Goal: Transaction & Acquisition: Download file/media

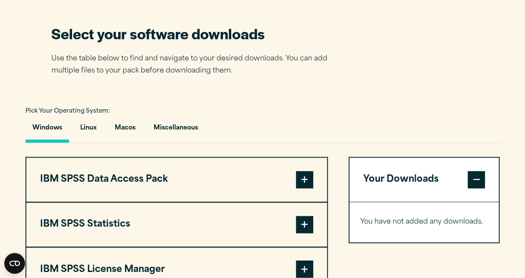
scroll to position [554, 0]
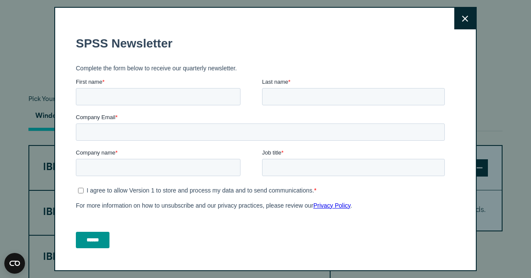
click at [455, 16] on button "Close" at bounding box center [466, 19] width 22 height 22
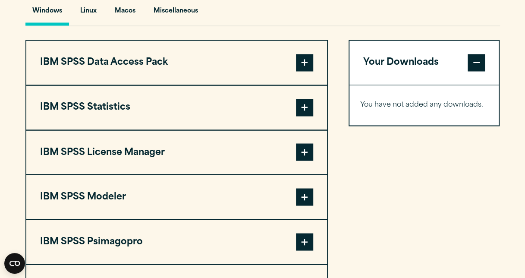
scroll to position [661, 0]
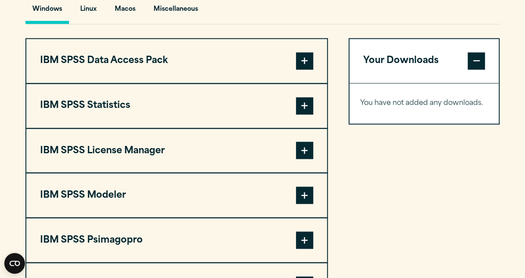
click at [305, 116] on button "IBM SPSS Statistics" at bounding box center [176, 106] width 301 height 44
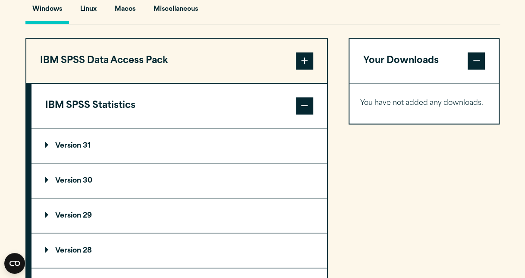
click at [147, 187] on summary "Version 30" at bounding box center [178, 180] width 295 height 35
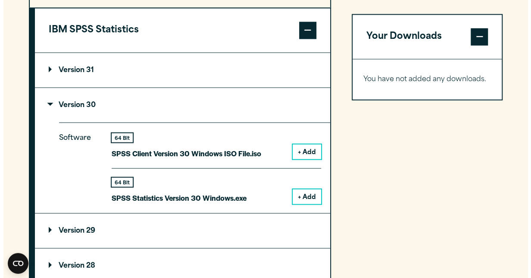
scroll to position [756, 0]
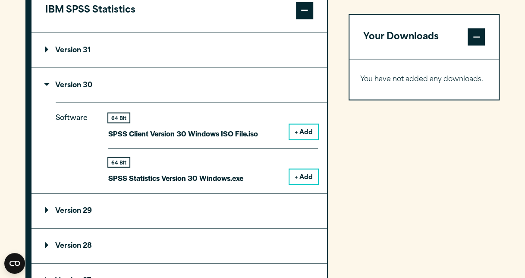
click at [305, 176] on button "+ Add" at bounding box center [303, 176] width 28 height 15
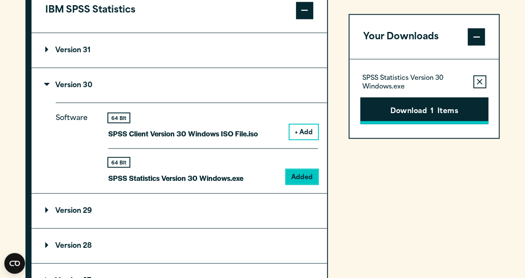
click at [439, 110] on button "Download 1 Items" at bounding box center [424, 110] width 128 height 27
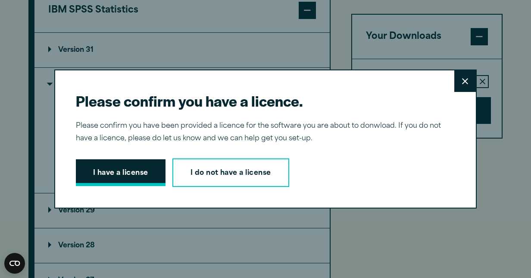
click at [138, 169] on button "I have a license" at bounding box center [121, 172] width 90 height 27
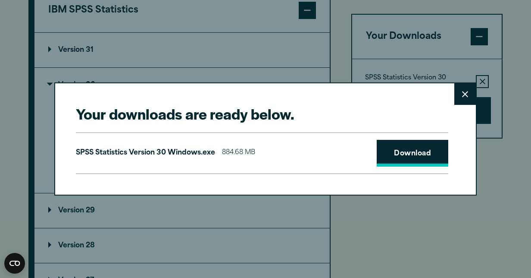
click at [410, 153] on link "Download" at bounding box center [413, 153] width 72 height 27
